Goal: Use online tool/utility: Utilize a website feature to perform a specific function

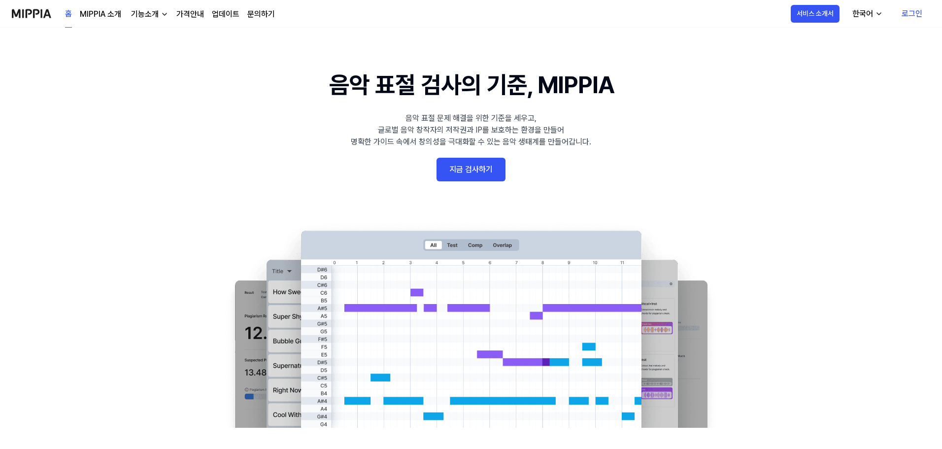
click at [903, 15] on link "로그인" at bounding box center [912, 14] width 36 height 28
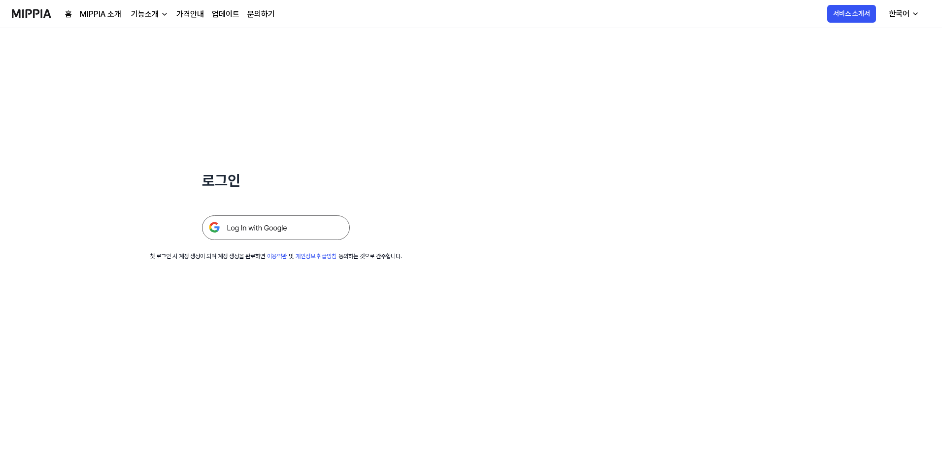
click at [301, 221] on img at bounding box center [276, 227] width 148 height 25
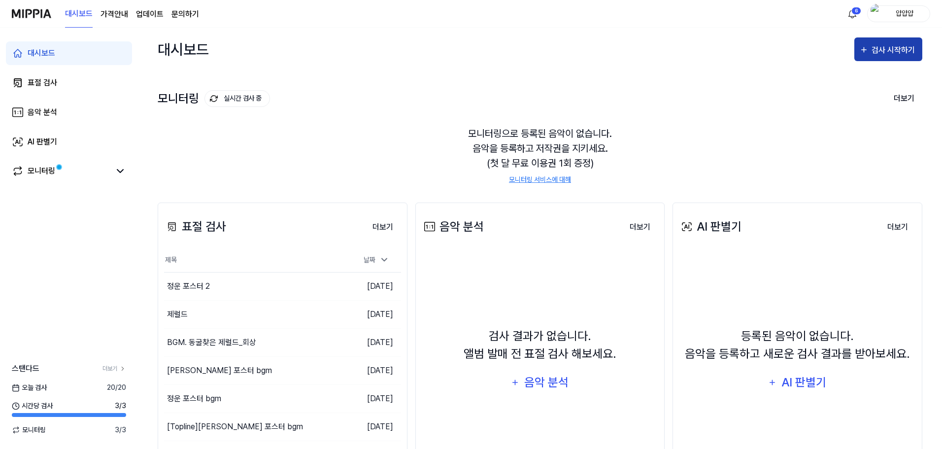
click at [895, 58] on button "검사 시작하기" at bounding box center [889, 49] width 68 height 24
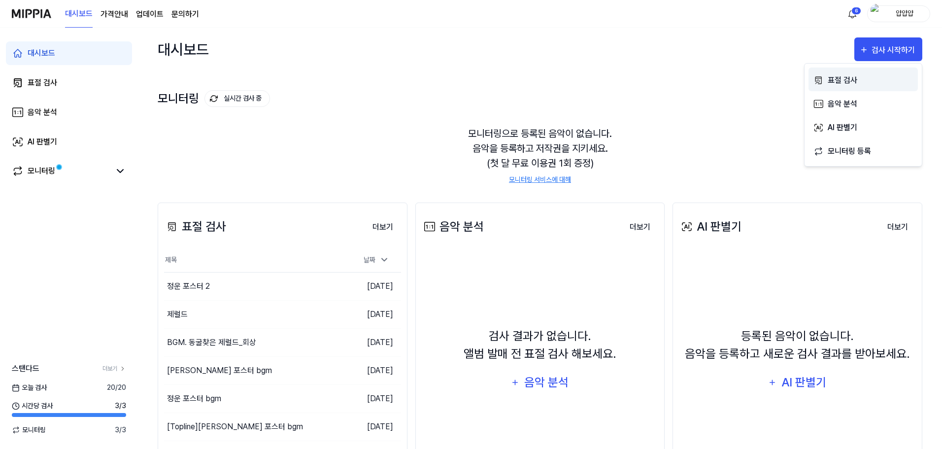
click at [847, 87] on button "표절 검사" at bounding box center [863, 80] width 109 height 24
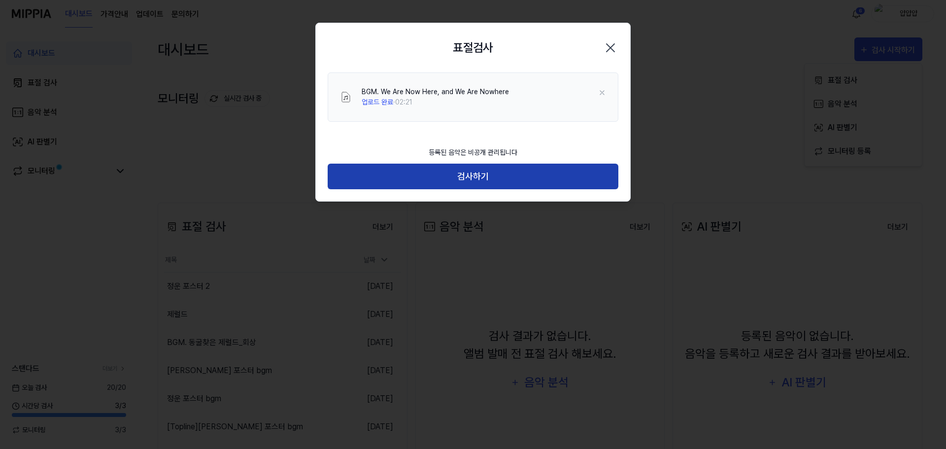
click at [513, 177] on button "검사하기" at bounding box center [473, 177] width 291 height 26
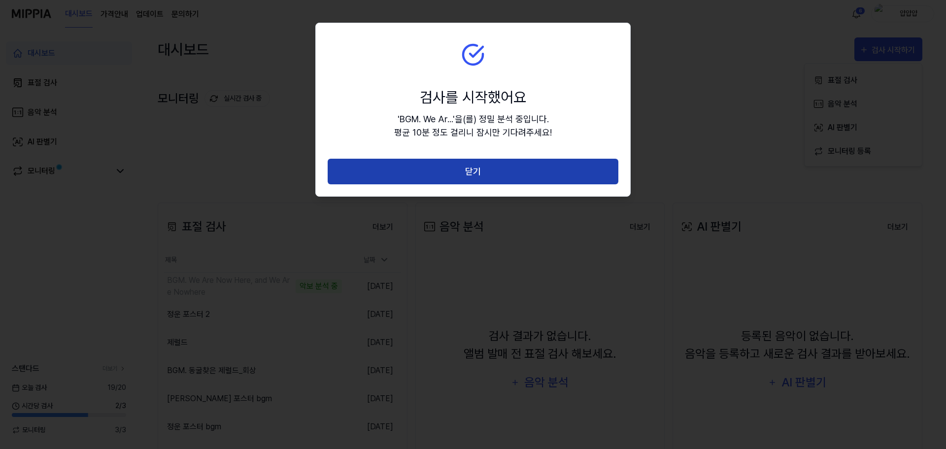
click at [546, 159] on button "닫기" at bounding box center [473, 172] width 291 height 26
